Goal: Information Seeking & Learning: Learn about a topic

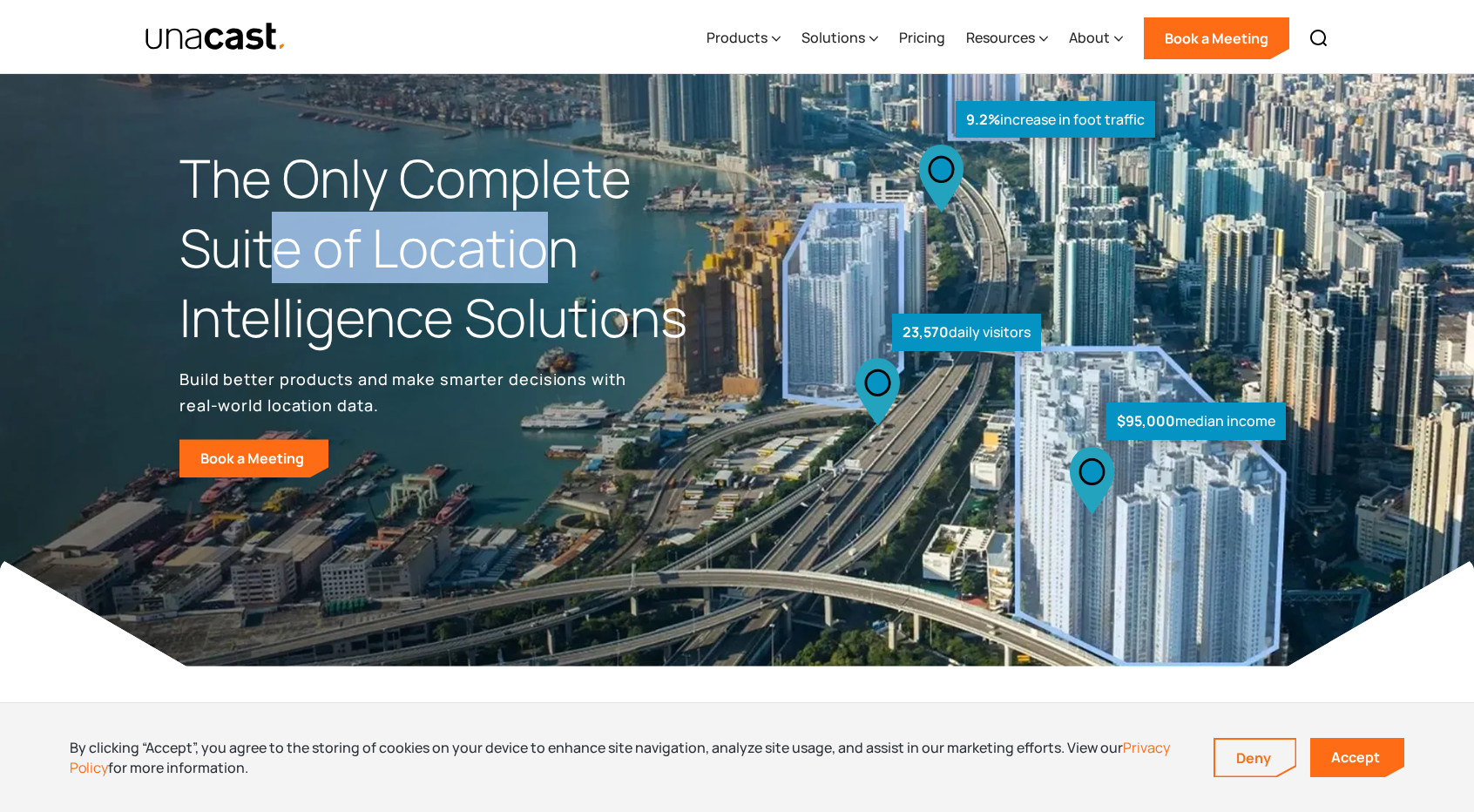
drag, startPoint x: 535, startPoint y: 249, endPoint x: 228, endPoint y: 278, distance: 308.4
click at [263, 276] on h1 "The Only Complete Suite of Location Intelligence Solutions" at bounding box center [459, 247] width 558 height 208
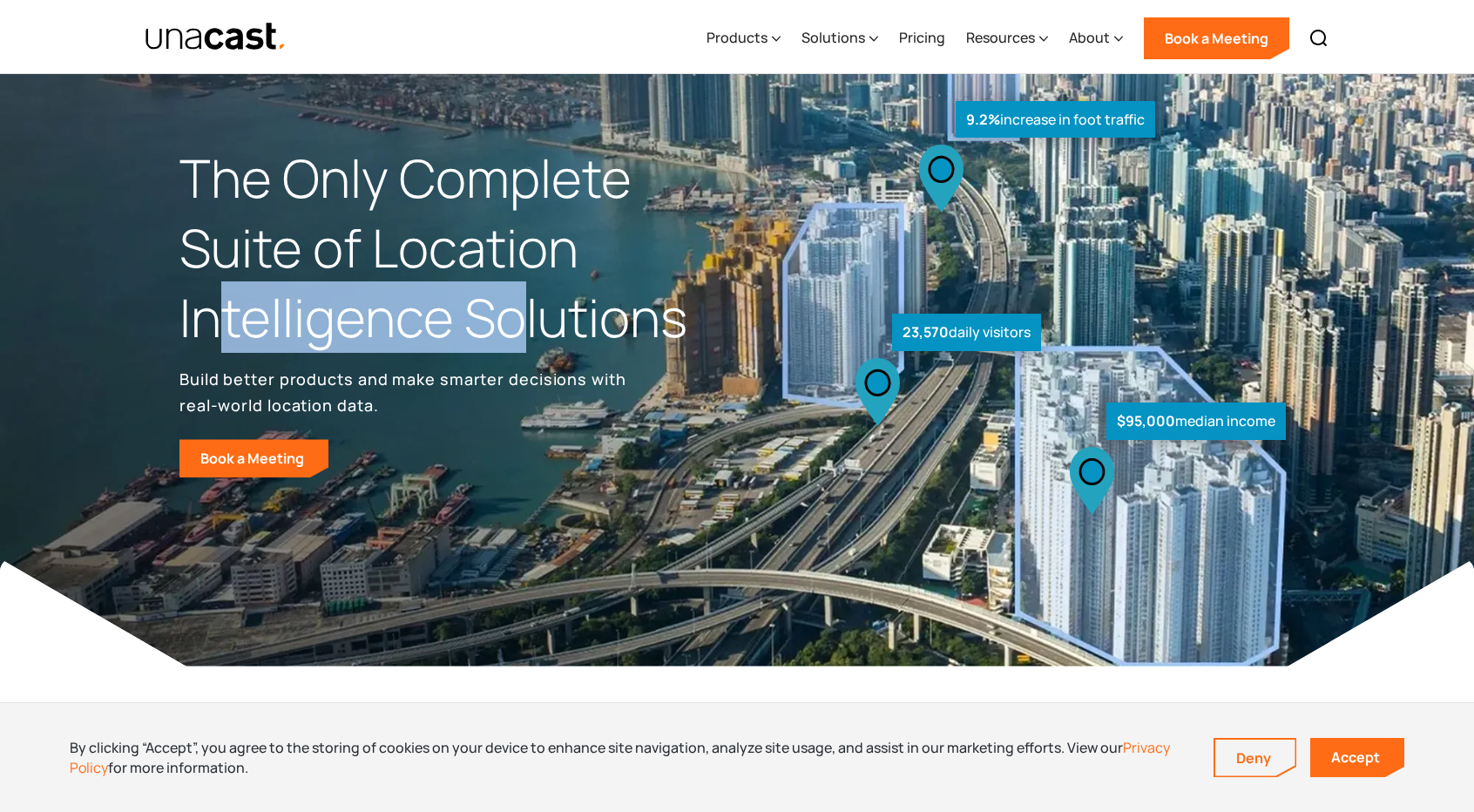
drag, startPoint x: 222, startPoint y: 297, endPoint x: 561, endPoint y: 317, distance: 339.6
click at [561, 317] on h1 "The Only Complete Suite of Location Intelligence Solutions" at bounding box center [459, 247] width 558 height 208
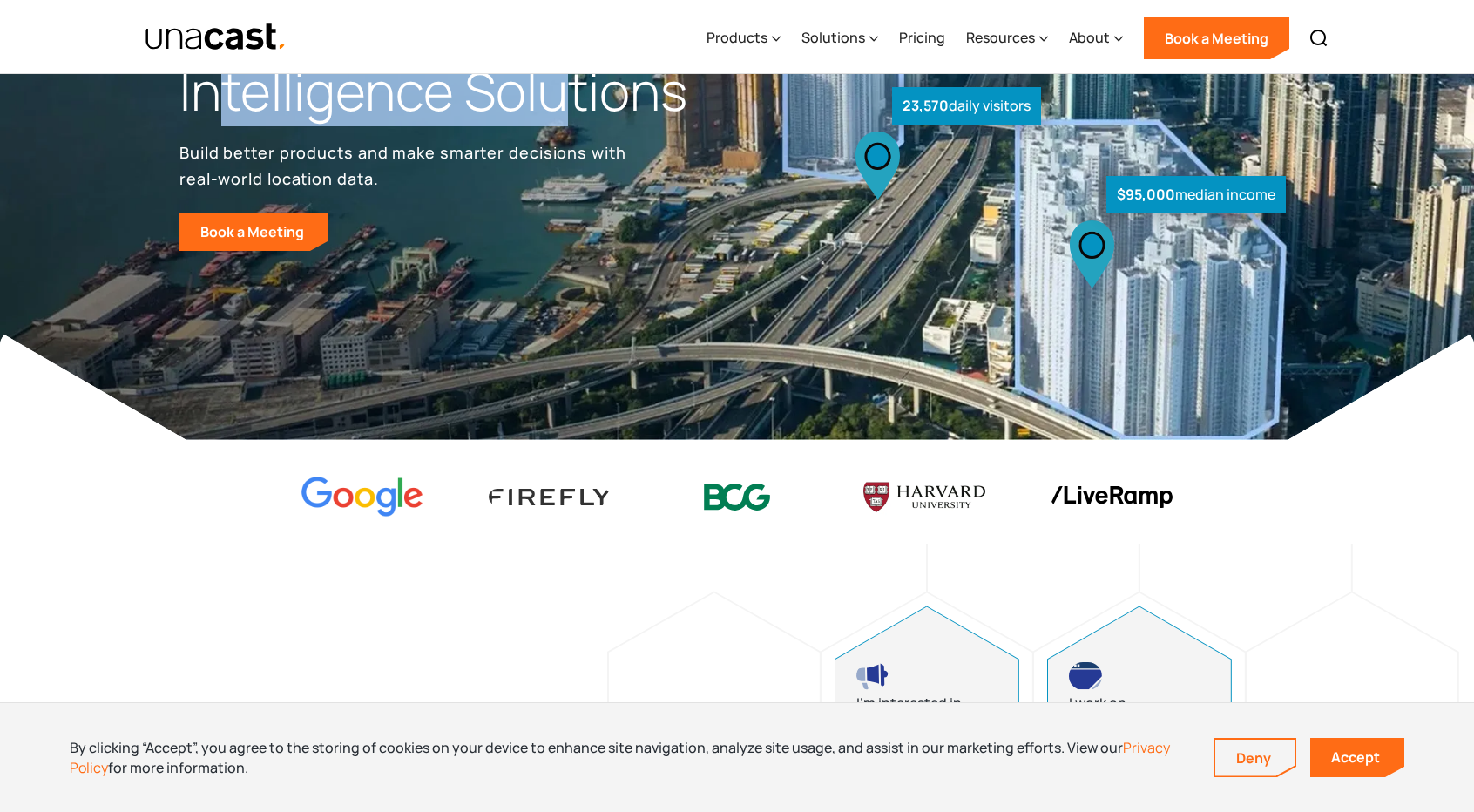
scroll to position [261, 0]
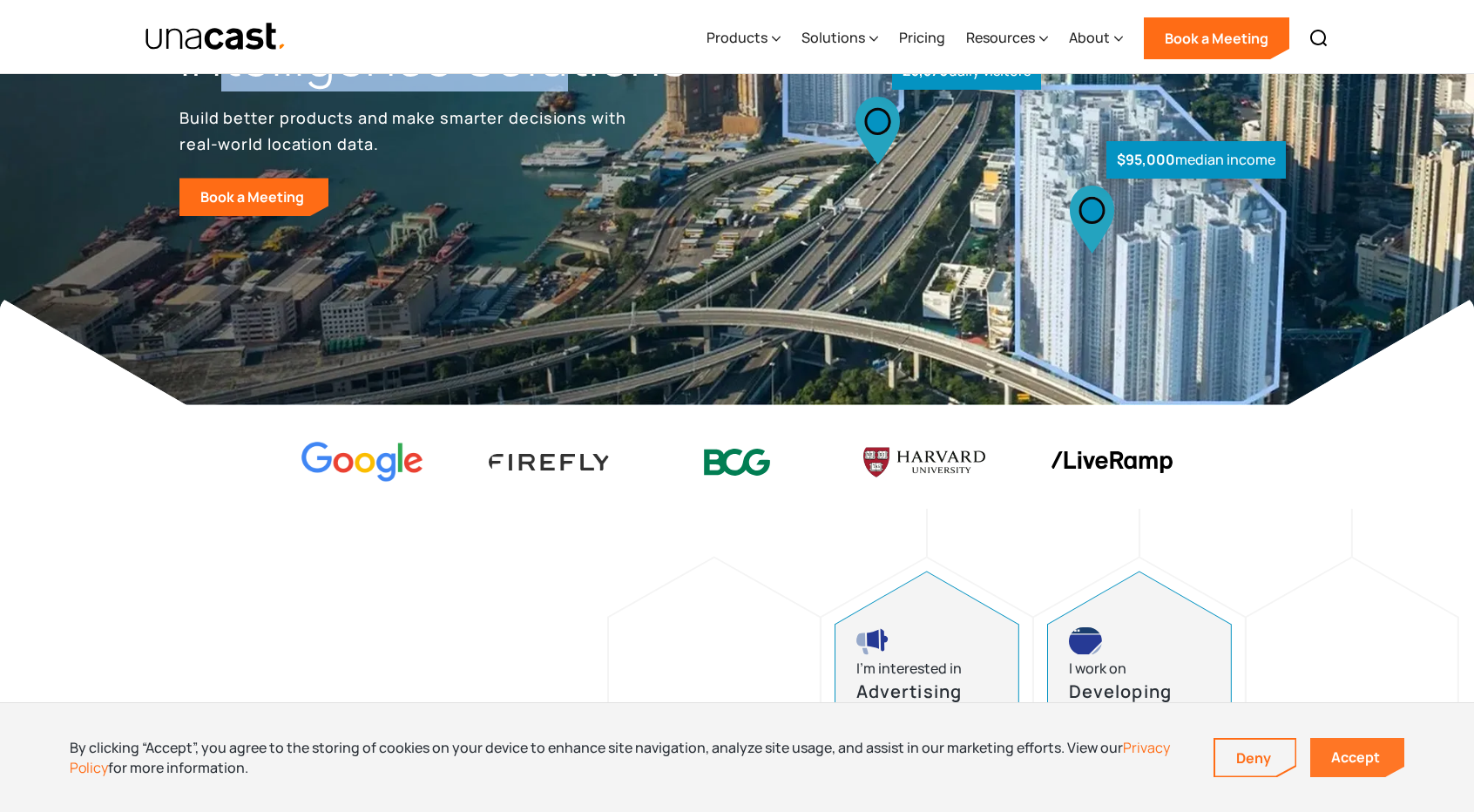
click at [1330, 766] on link "Accept" at bounding box center [1357, 758] width 94 height 39
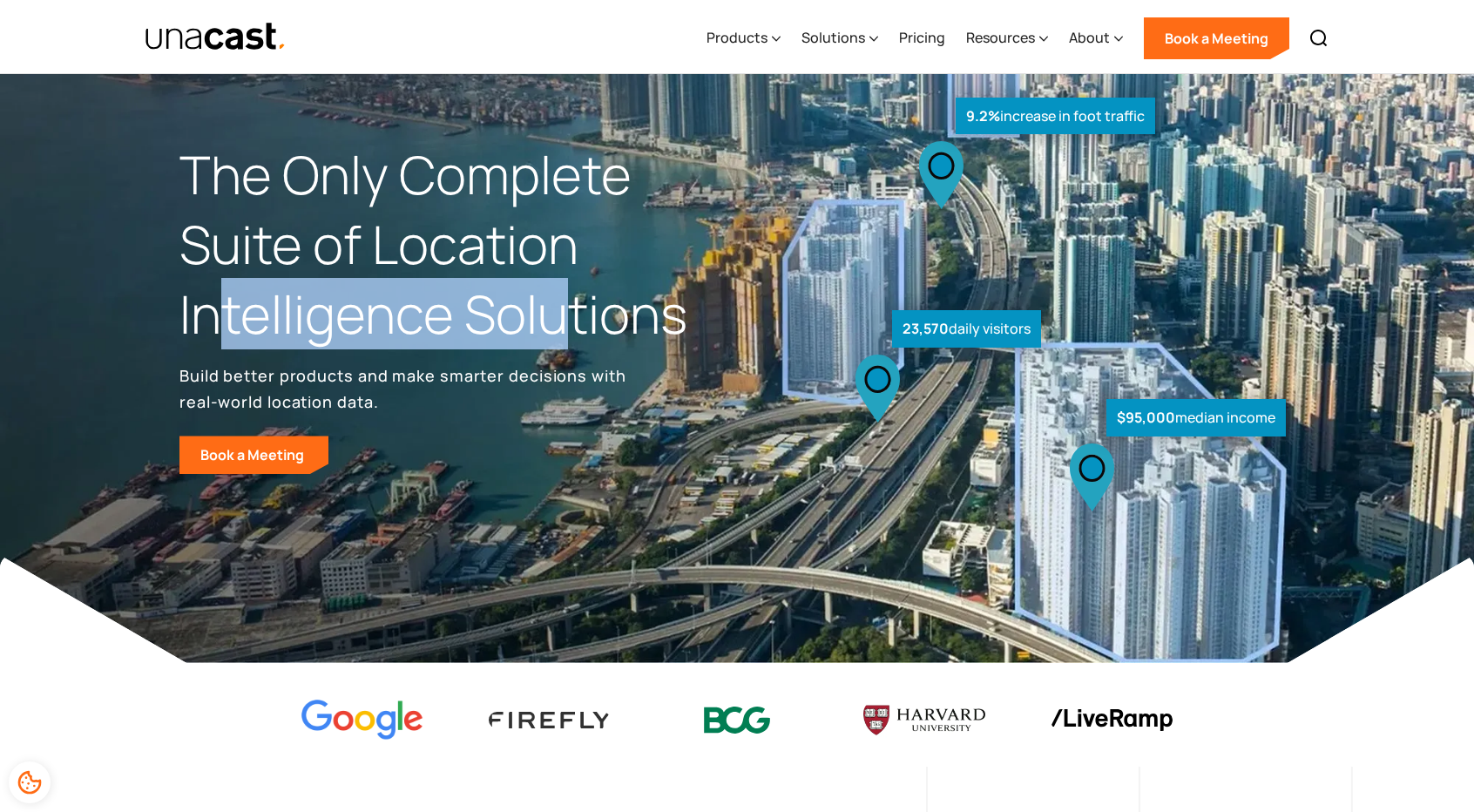
scroll to position [0, 0]
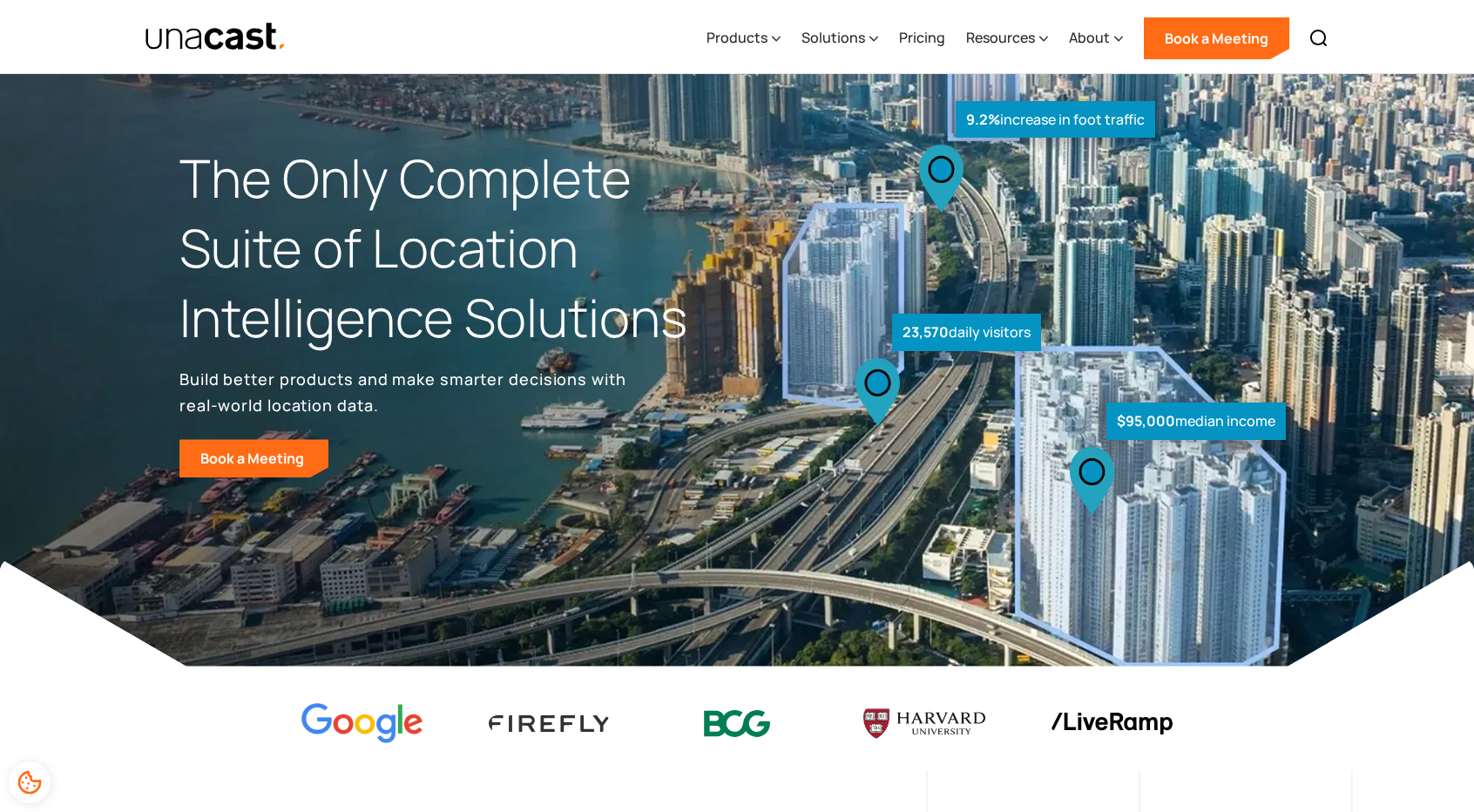
click at [189, 382] on p "Build better products and make smarter decisions with real-world location data." at bounding box center [406, 392] width 453 height 53
click at [744, 27] on div "Products" at bounding box center [737, 38] width 61 height 21
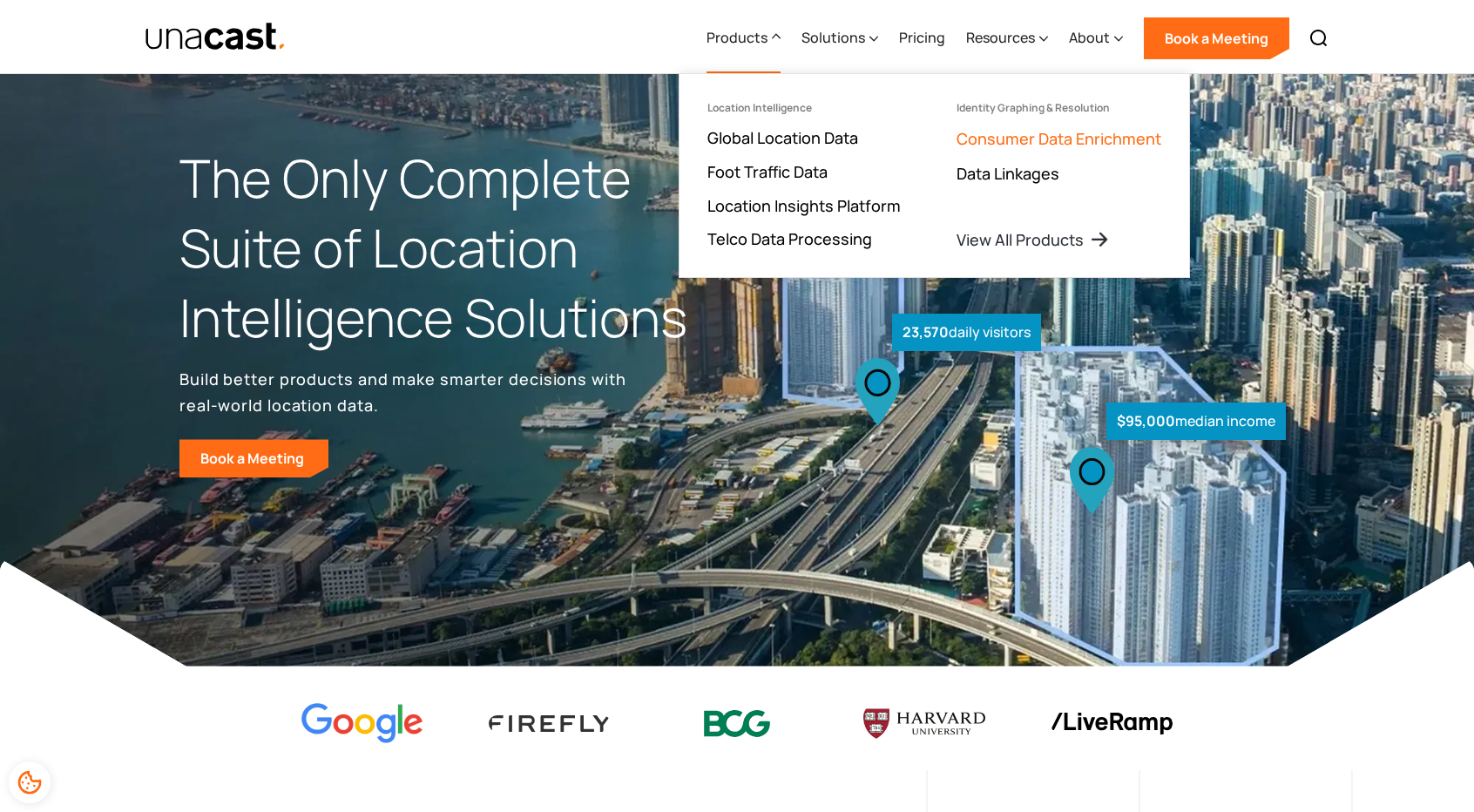
click at [1095, 138] on link "Consumer Data Enrichment" at bounding box center [1058, 139] width 204 height 21
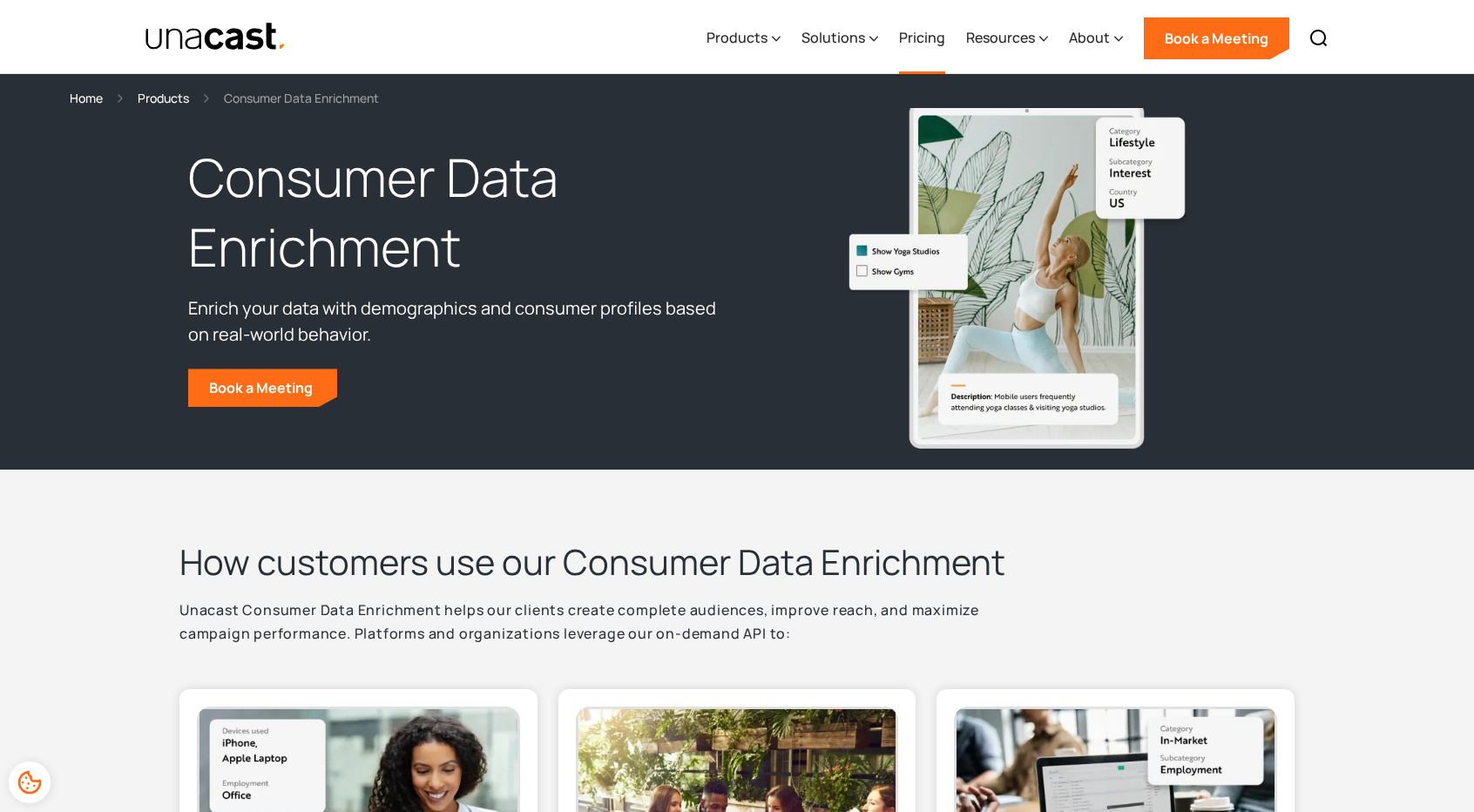
click at [905, 40] on link "Pricing" at bounding box center [922, 38] width 46 height 71
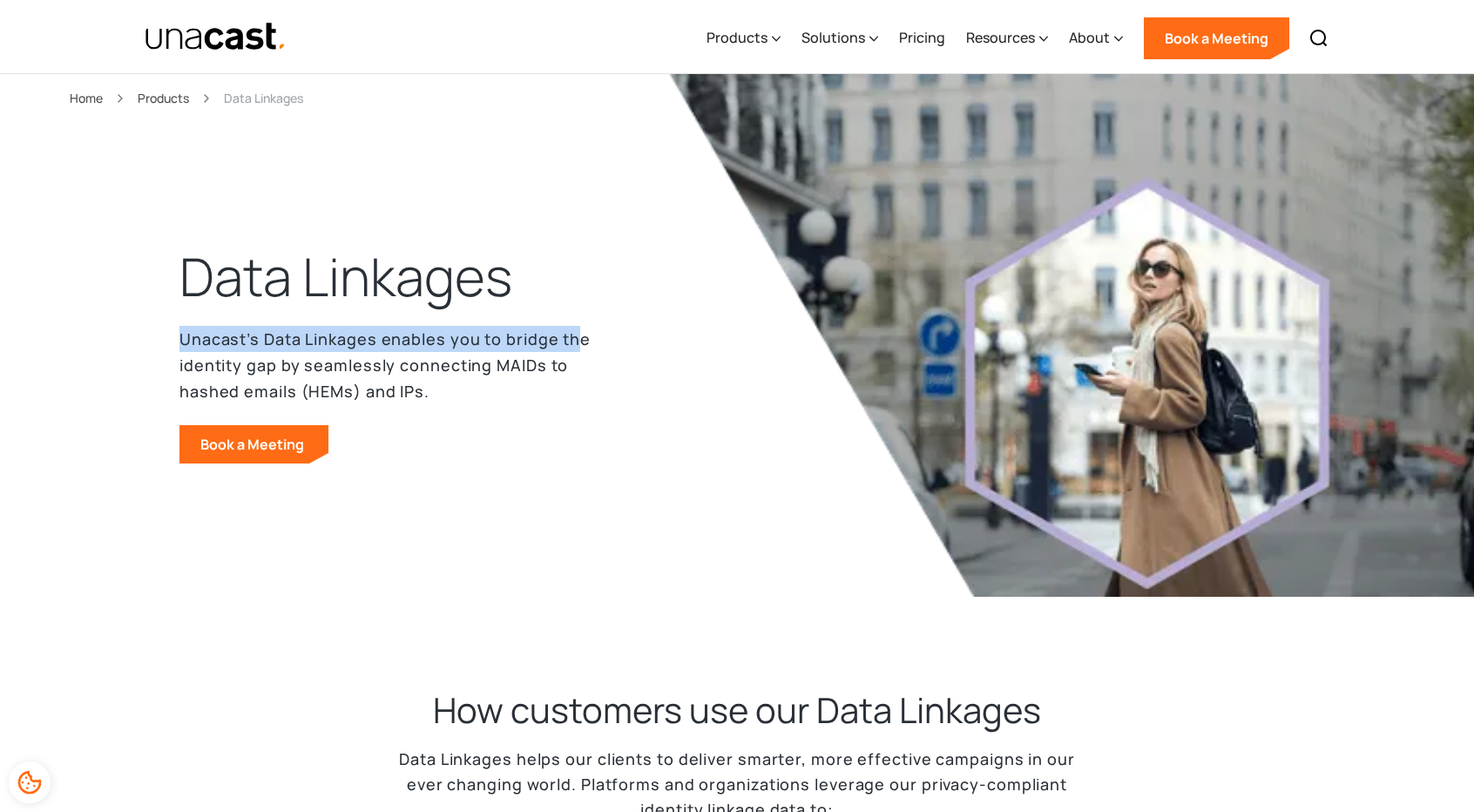
drag, startPoint x: 174, startPoint y: 341, endPoint x: 575, endPoint y: 331, distance: 401.1
click at [575, 331] on header "Data Linkages Unacast’s Data Linkages enables you to bridge the identity gap by…" at bounding box center [737, 370] width 1474 height 593
drag, startPoint x: 596, startPoint y: 390, endPoint x: 144, endPoint y: 411, distance: 452.5
click at [146, 412] on header "Data Linkages Unacast’s Data Linkages enables you to bridge the identity gap by…" at bounding box center [737, 370] width 1474 height 593
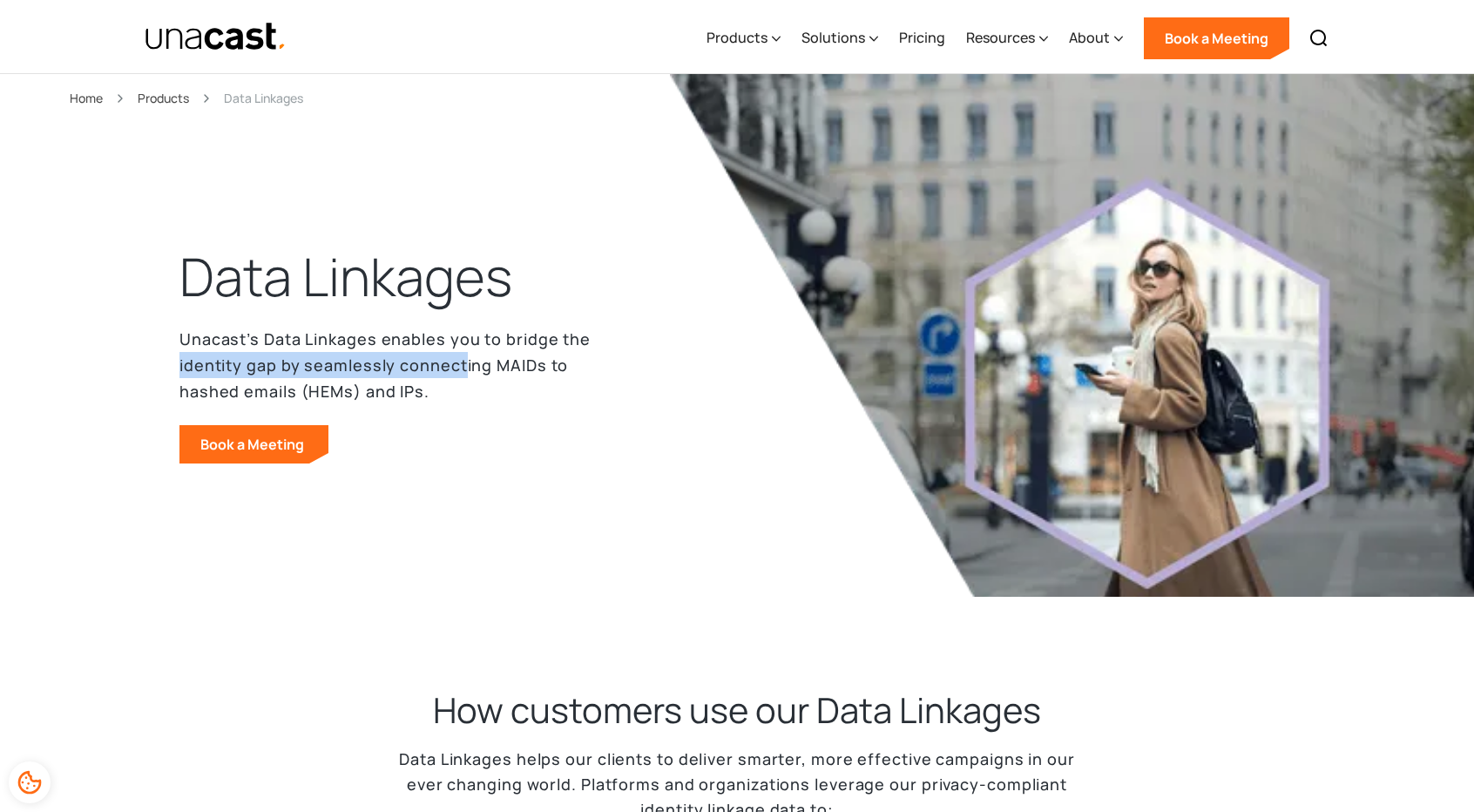
drag, startPoint x: 153, startPoint y: 375, endPoint x: 468, endPoint y: 374, distance: 315.0
click at [468, 374] on header "Data Linkages Unacast’s Data Linkages enables you to bridge the identity gap by…" at bounding box center [737, 370] width 1474 height 593
click at [471, 395] on p "Unacast’s Data Linkages enables you to bridge the identity gap by seamlessly co…" at bounding box center [406, 365] width 453 height 78
